Goal: Communication & Community: Connect with others

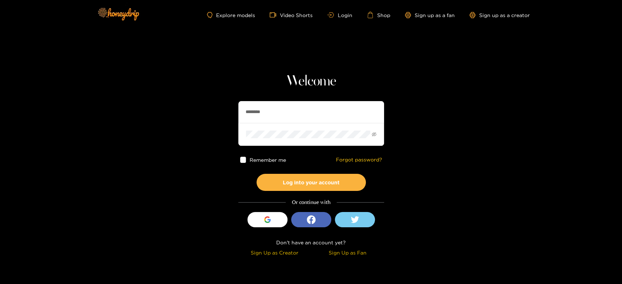
drag, startPoint x: 278, startPoint y: 110, endPoint x: 189, endPoint y: 122, distance: 89.6
click at [189, 122] on section "Welcome ******** Remember me Forgot password? Log into your account Or continue…" at bounding box center [311, 129] width 622 height 259
paste input "text"
type input "********"
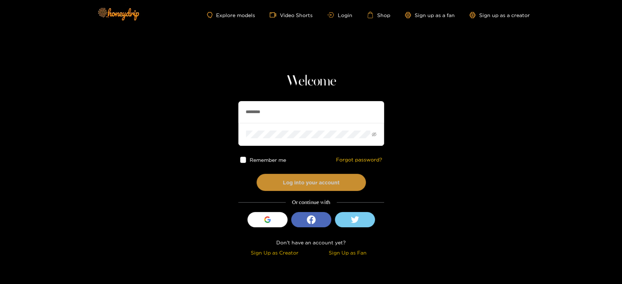
click at [303, 181] on button "Log into your account" at bounding box center [310, 182] width 109 height 17
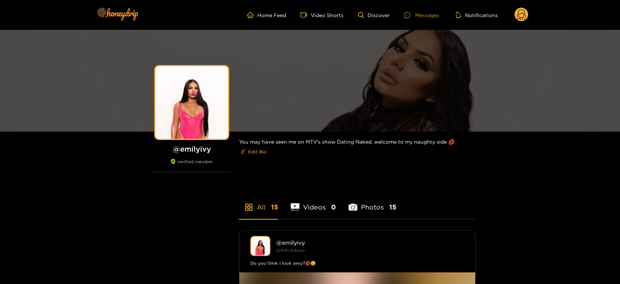
click at [418, 15] on div "Messages" at bounding box center [422, 15] width 35 height 8
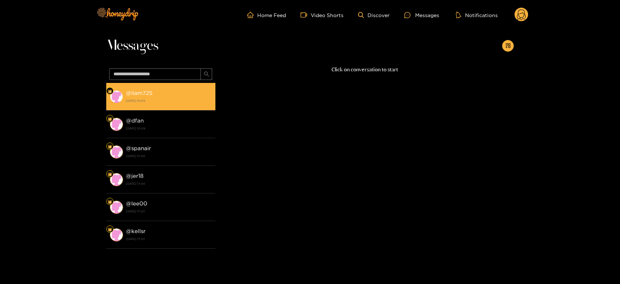
click at [166, 100] on strong "16 September 2025 10:09" at bounding box center [169, 101] width 86 height 7
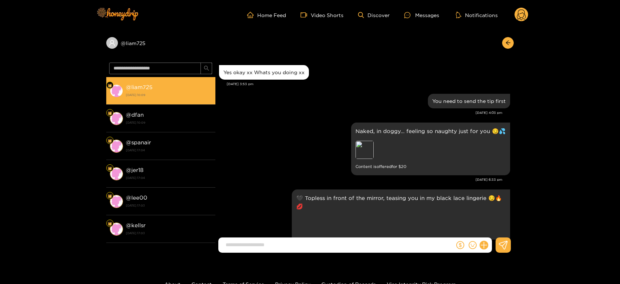
scroll to position [1464, 0]
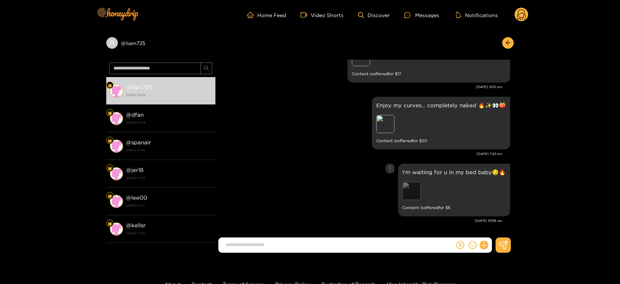
click at [417, 190] on div "Preview" at bounding box center [412, 191] width 18 height 18
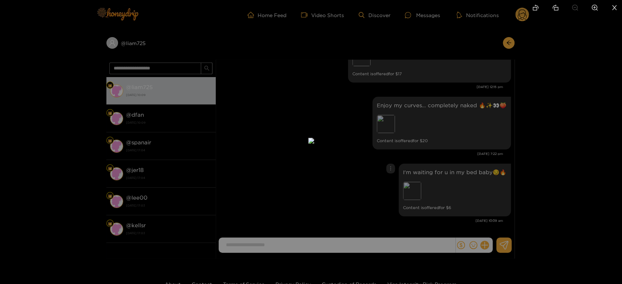
click at [564, 186] on div at bounding box center [311, 142] width 622 height 284
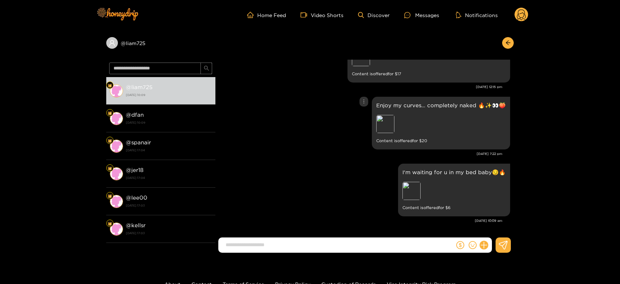
click at [395, 120] on div "Preview" at bounding box center [427, 125] width 102 height 20
click at [385, 127] on div "Preview" at bounding box center [385, 124] width 18 height 18
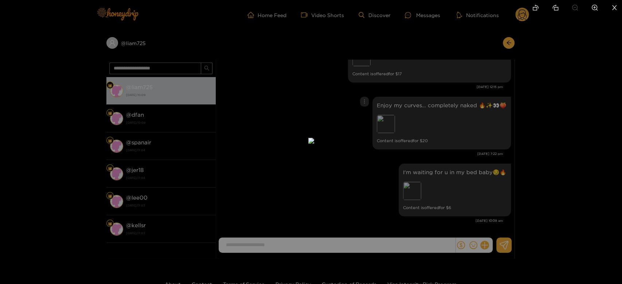
click at [445, 130] on div at bounding box center [311, 142] width 622 height 284
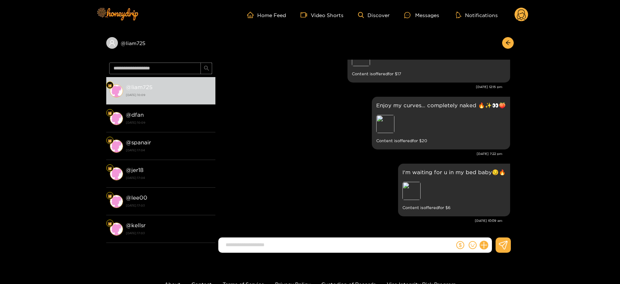
click at [362, 67] on div "Preview" at bounding box center [403, 58] width 102 height 20
click at [362, 62] on div "Preview" at bounding box center [361, 57] width 18 height 18
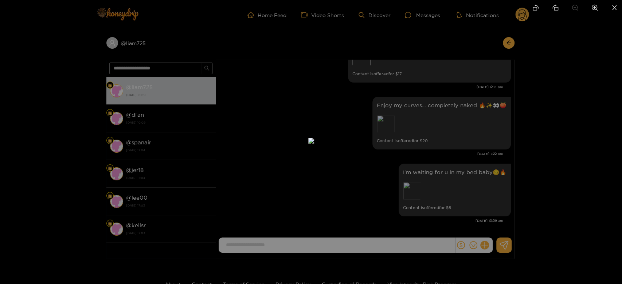
click at [567, 148] on div at bounding box center [311, 142] width 622 height 284
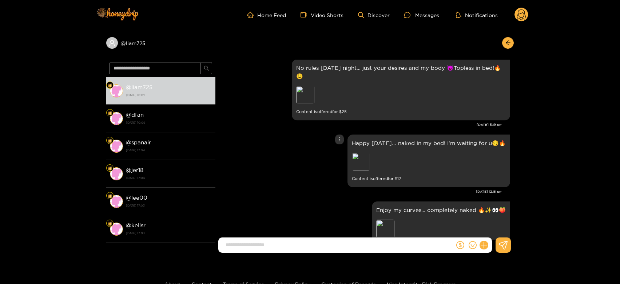
scroll to position [1302, 0]
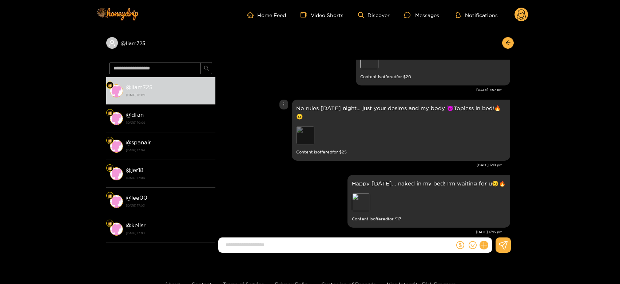
click at [305, 145] on div "Preview" at bounding box center [305, 135] width 18 height 18
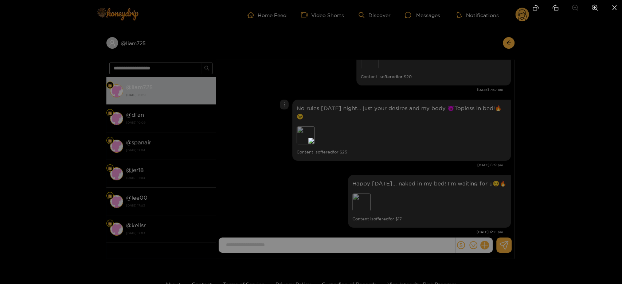
click at [576, 176] on div at bounding box center [311, 142] width 622 height 284
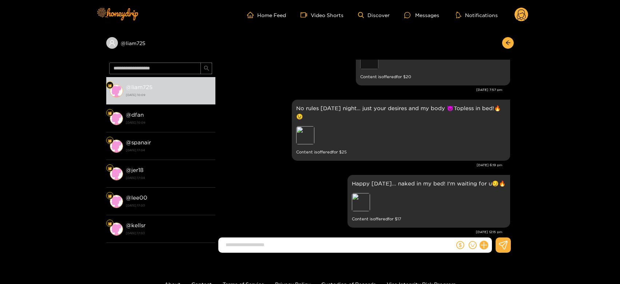
click at [369, 68] on div "Preview" at bounding box center [369, 60] width 18 height 18
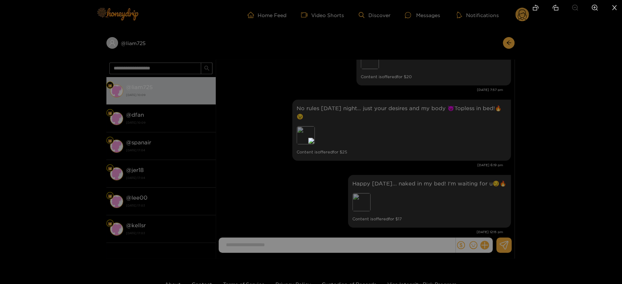
click at [452, 122] on div at bounding box center [311, 142] width 622 height 284
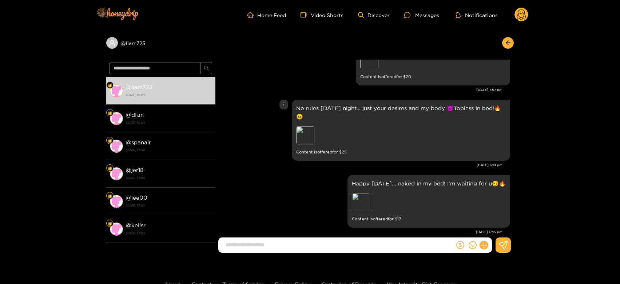
scroll to position [1262, 0]
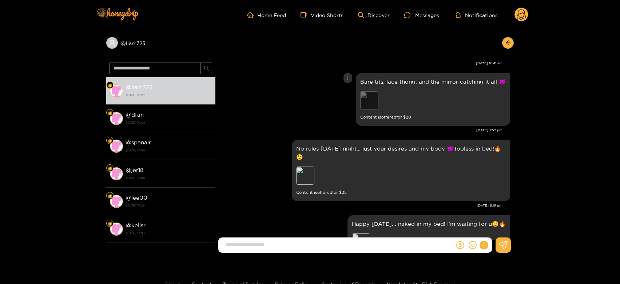
click at [373, 110] on div "Preview" at bounding box center [369, 100] width 18 height 18
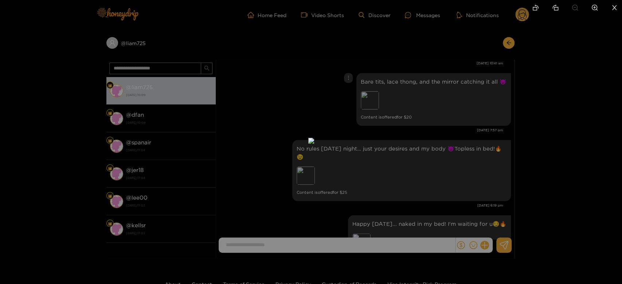
click at [410, 122] on div at bounding box center [311, 142] width 622 height 284
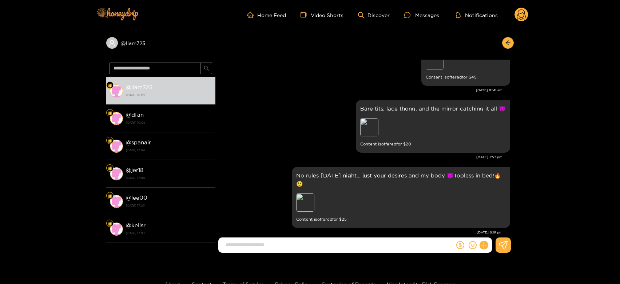
scroll to position [1222, 0]
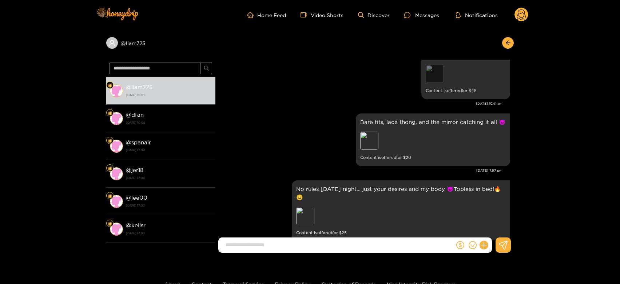
click at [431, 83] on div "Preview" at bounding box center [435, 74] width 18 height 18
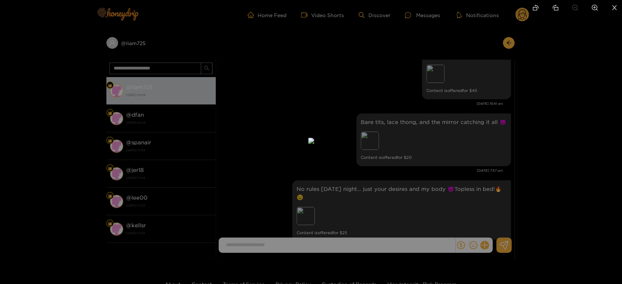
click at [461, 112] on div at bounding box center [311, 142] width 622 height 284
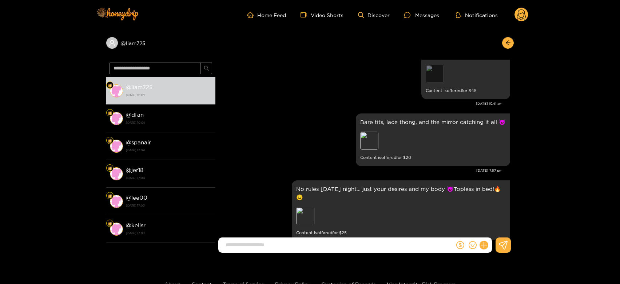
click at [434, 83] on div "Preview" at bounding box center [435, 74] width 18 height 18
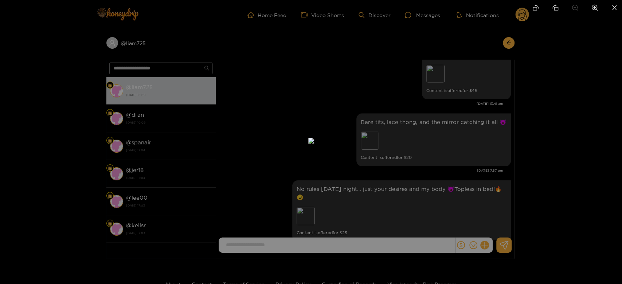
click at [474, 115] on div at bounding box center [311, 142] width 622 height 284
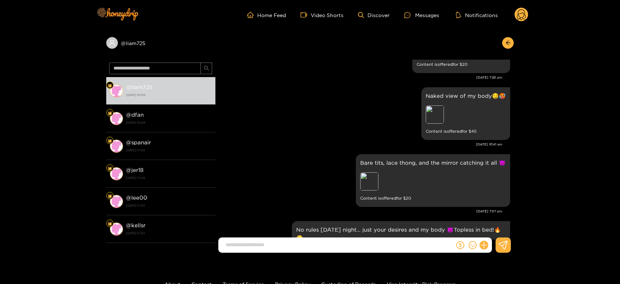
scroll to position [1181, 0]
click at [436, 123] on div "Preview" at bounding box center [435, 114] width 18 height 18
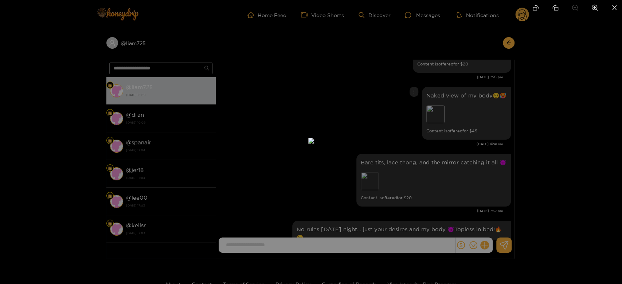
click at [481, 138] on div at bounding box center [311, 142] width 622 height 284
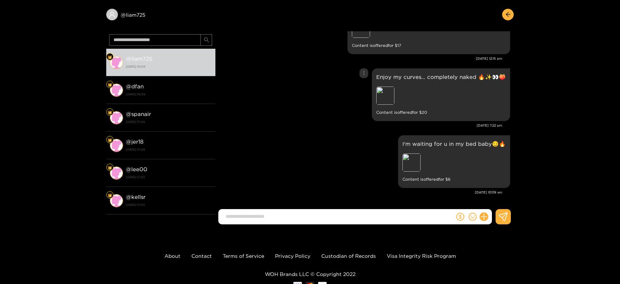
scroll to position [40, 0]
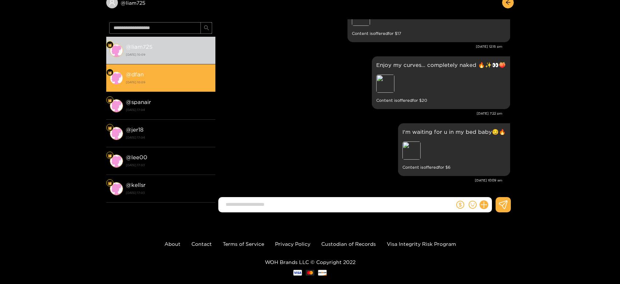
click at [174, 86] on li "@ dfan 16 September 2025 10:09" at bounding box center [160, 78] width 109 height 28
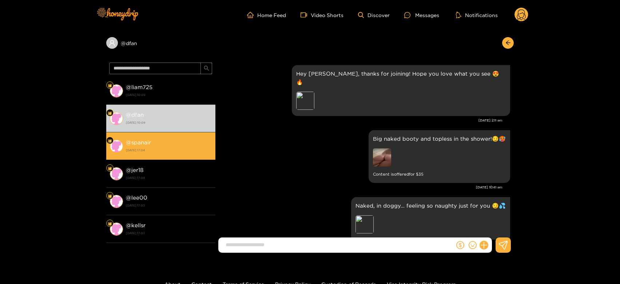
scroll to position [1530, 0]
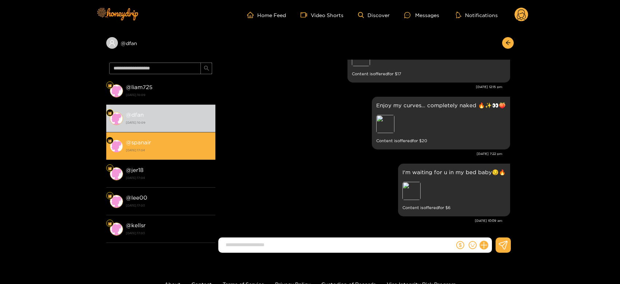
click at [169, 136] on li "@ spanair 12 September 2025 17:04" at bounding box center [160, 147] width 109 height 28
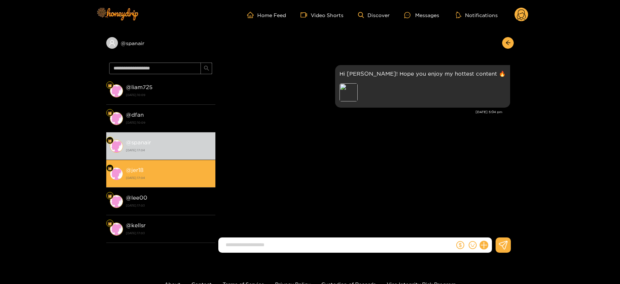
click at [172, 163] on li "@ jer18 12 September 2025 17:04" at bounding box center [160, 174] width 109 height 28
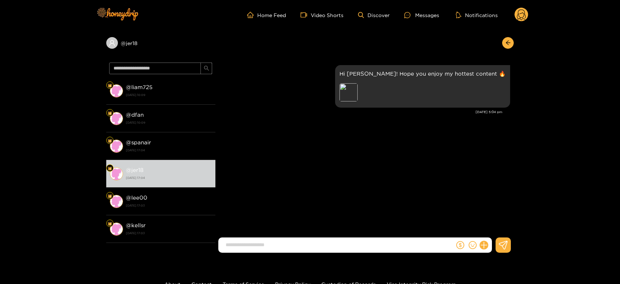
click at [522, 11] on circle at bounding box center [522, 15] width 14 height 14
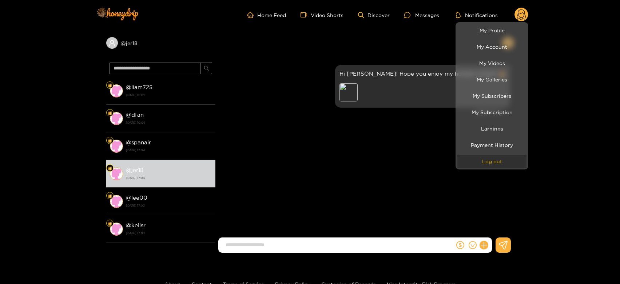
click at [496, 163] on button "Log out" at bounding box center [492, 161] width 69 height 13
